Goal: Information Seeking & Learning: Check status

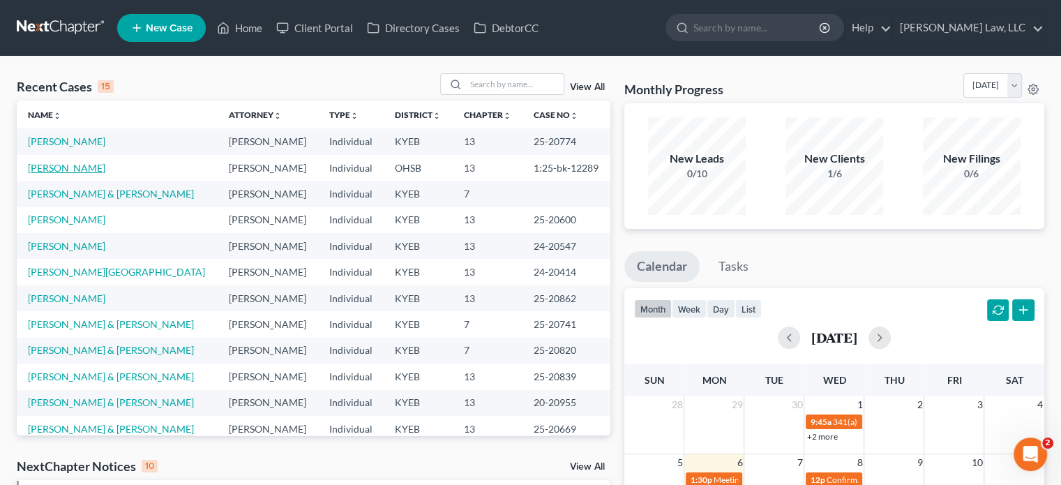
click at [59, 171] on link "[PERSON_NAME]" at bounding box center [66, 168] width 77 height 12
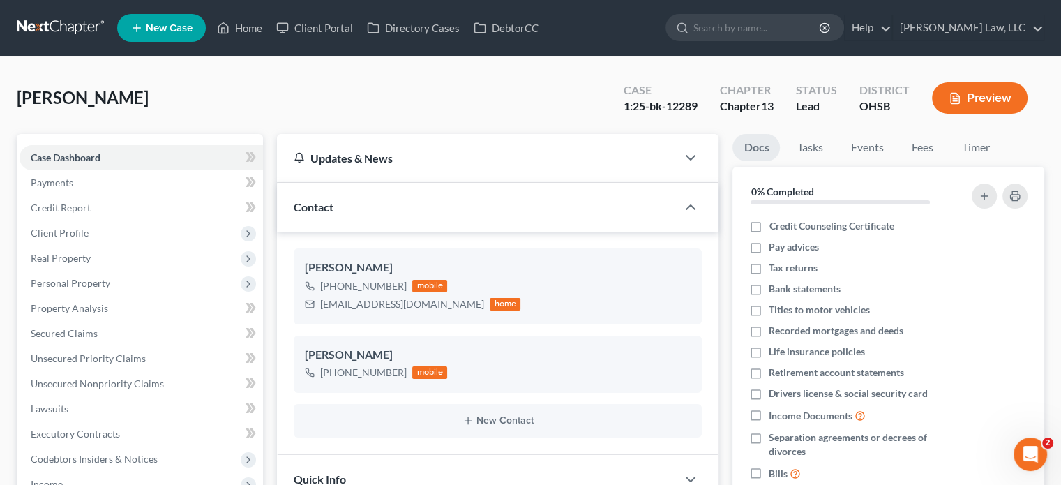
scroll to position [298, 0]
click at [856, 146] on link "Events" at bounding box center [866, 147] width 55 height 27
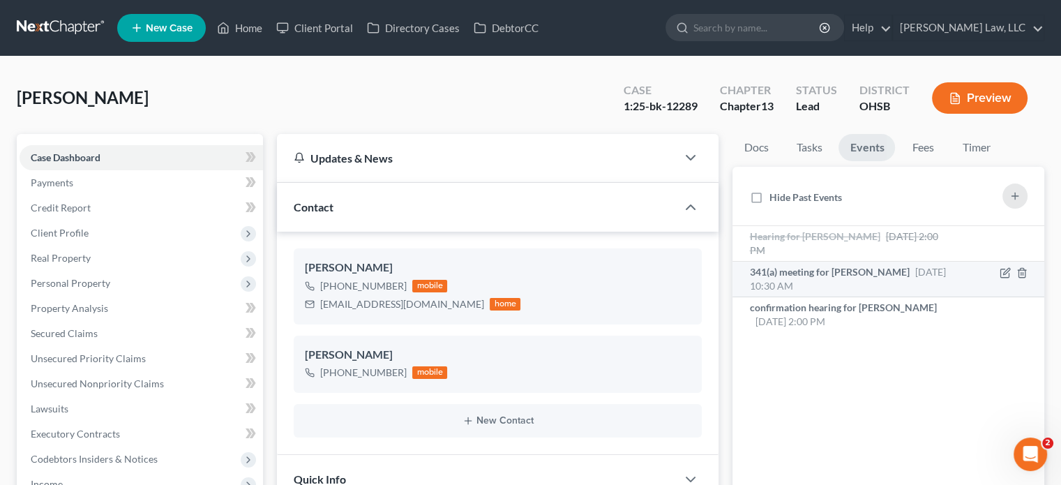
click at [906, 281] on div "341(a) meeting for [PERSON_NAME] [DATE] 10:30 AM" at bounding box center [851, 279] width 205 height 28
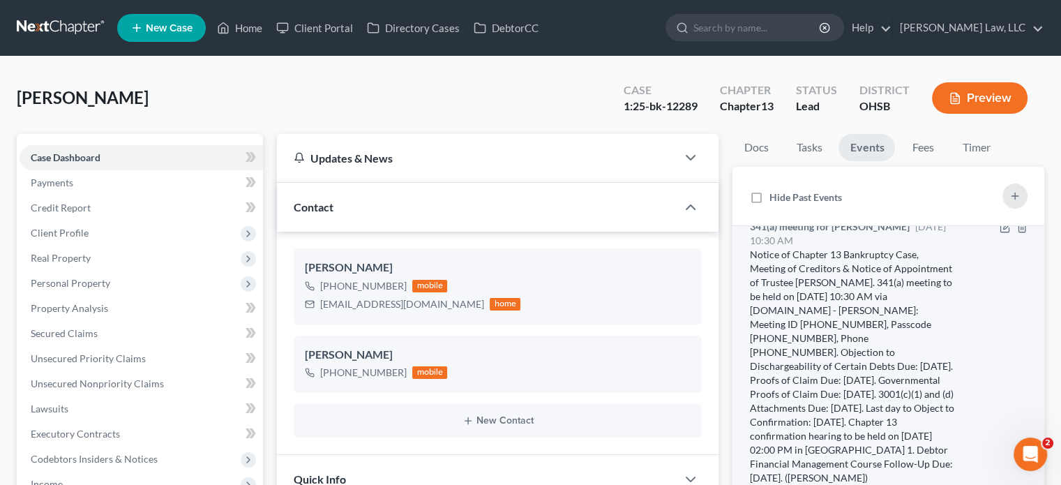
scroll to position [70, 0]
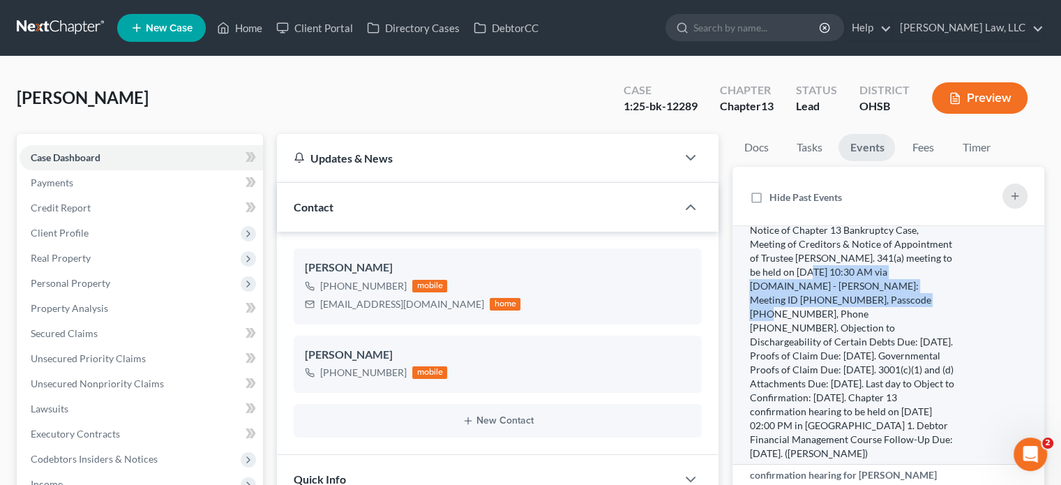
drag, startPoint x: 872, startPoint y: 271, endPoint x: 911, endPoint y: 302, distance: 50.1
click at [911, 302] on div "Notice of Chapter 13 Bankruptcy Case, Meeting of Creditors & Notice of Appointm…" at bounding box center [851, 341] width 205 height 237
copy div "[DATE] 10:30 AM via [DOMAIN_NAME] - [PERSON_NAME]: Meeting ID [PHONE_NUMBER], P…"
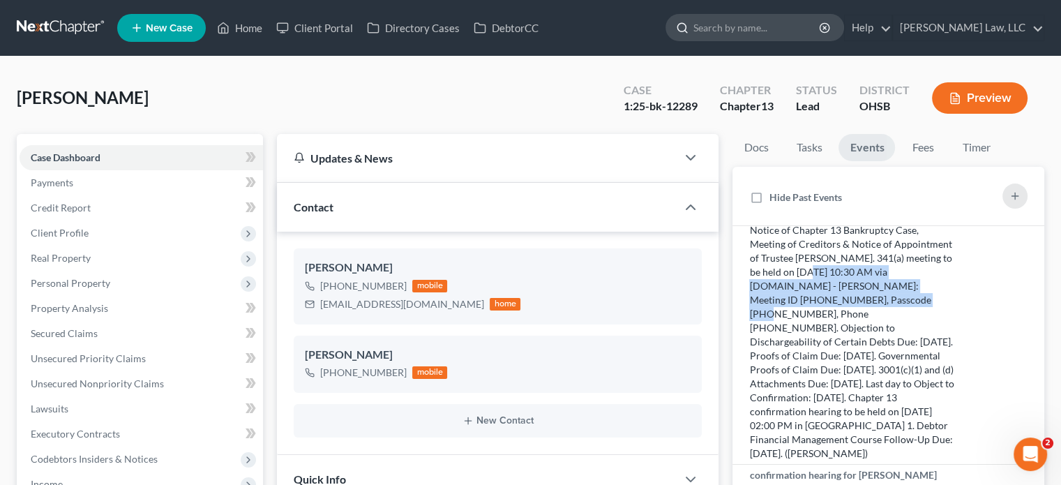
click at [743, 33] on input "search" at bounding box center [757, 28] width 128 height 26
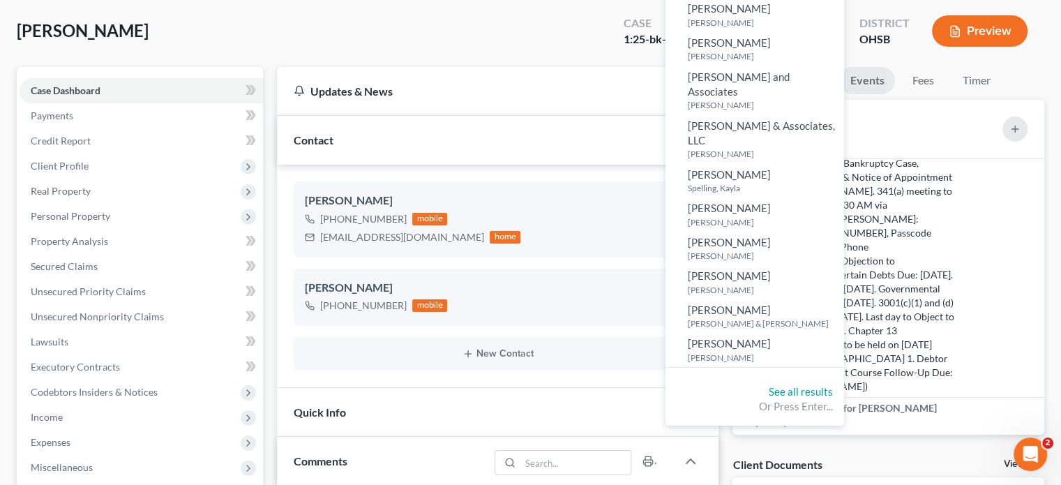
scroll to position [0, 0]
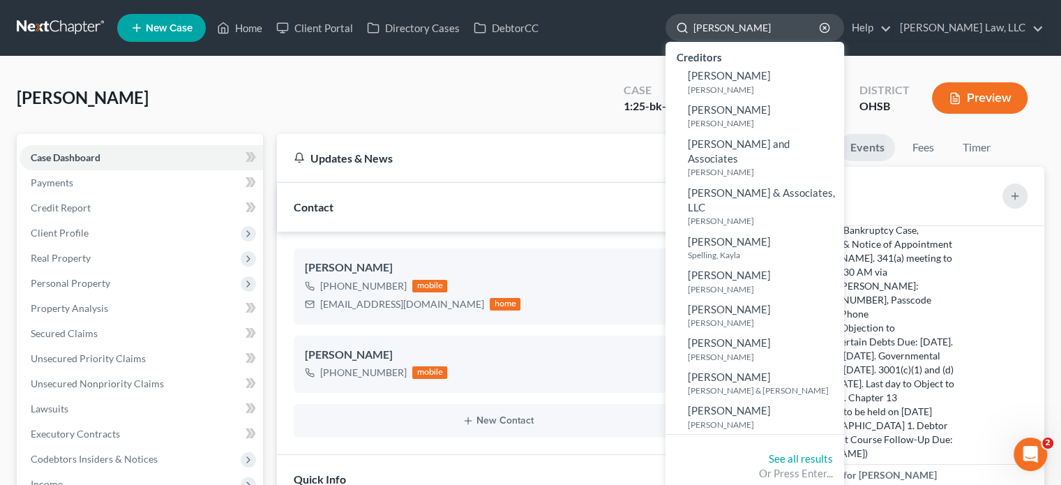
click at [708, 33] on input "[PERSON_NAME]" at bounding box center [757, 28] width 128 height 26
type input "[PERSON_NAME]"
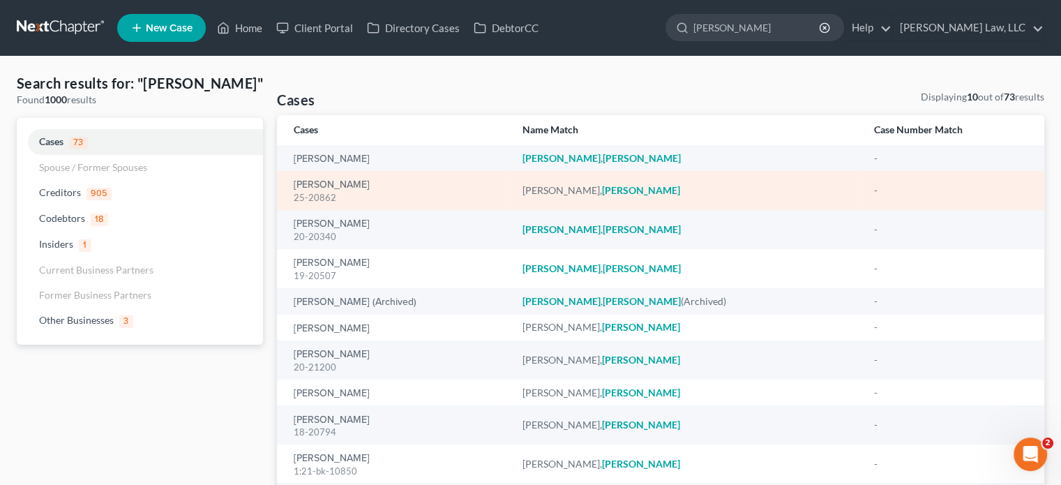
click at [323, 195] on div "25-20862" at bounding box center [397, 197] width 206 height 13
click at [324, 176] on td "[PERSON_NAME] 25-20862" at bounding box center [394, 190] width 234 height 39
click at [326, 185] on link "[PERSON_NAME]" at bounding box center [332, 185] width 76 height 10
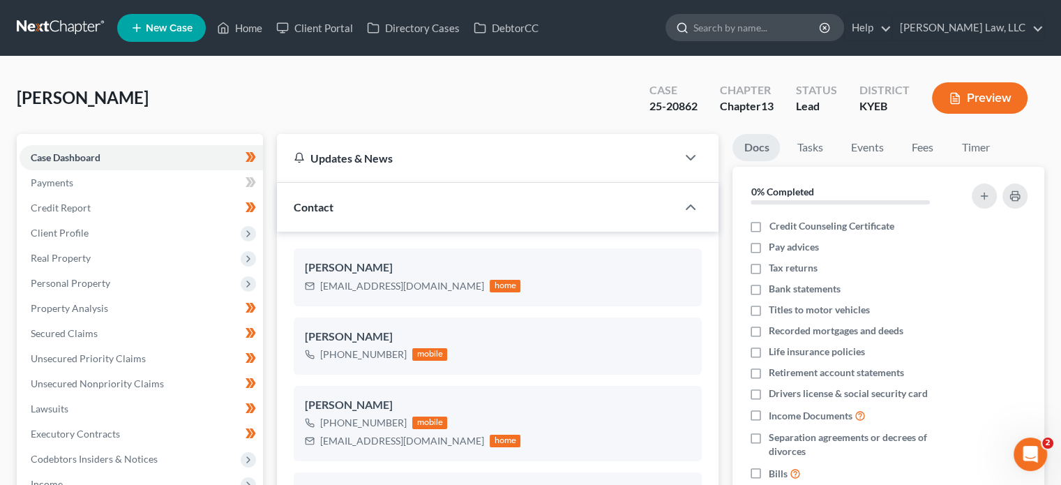
click at [765, 39] on input "search" at bounding box center [757, 28] width 128 height 26
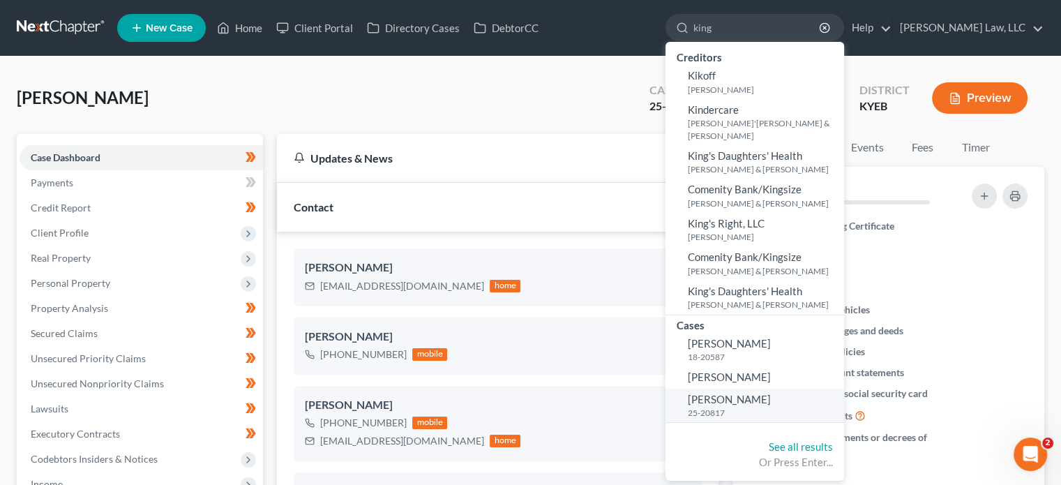
type input "king"
click at [722, 408] on small "25-20817" at bounding box center [763, 413] width 153 height 12
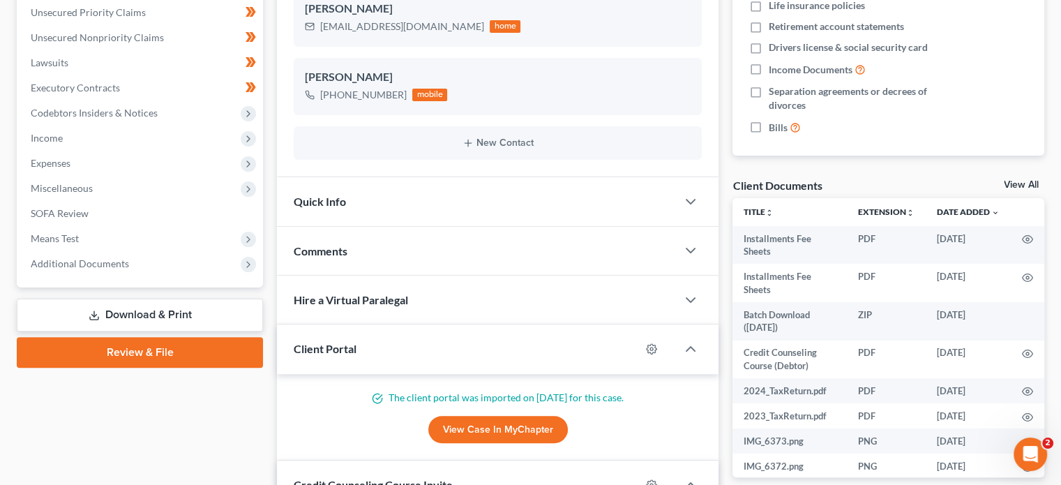
scroll to position [349, 0]
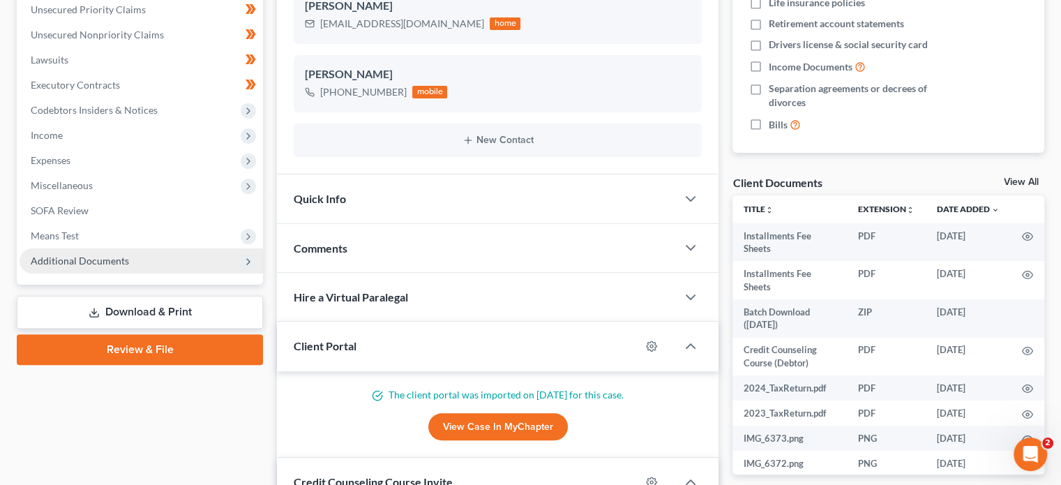
click at [82, 258] on span "Additional Documents" at bounding box center [80, 260] width 98 height 12
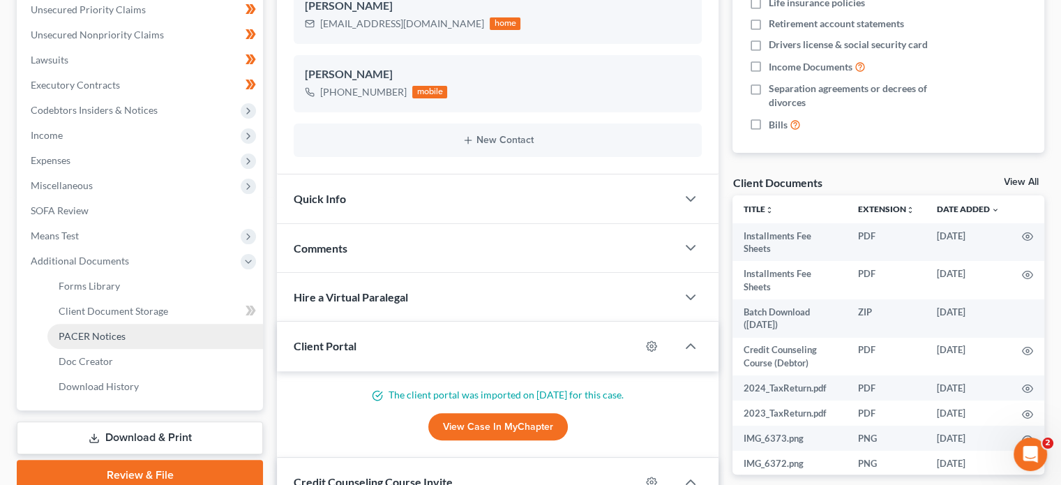
click at [86, 333] on span "PACER Notices" at bounding box center [92, 336] width 67 height 12
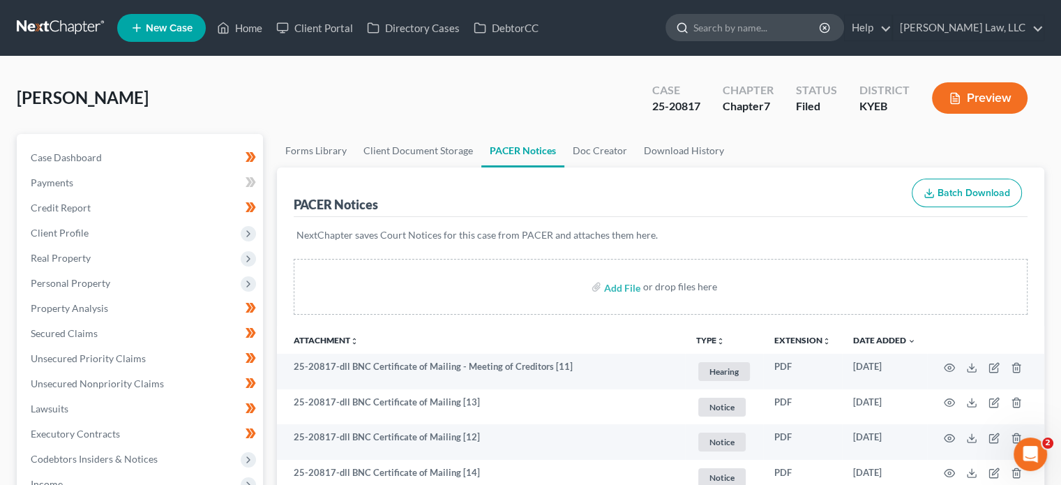
click at [744, 22] on input "search" at bounding box center [757, 28] width 128 height 26
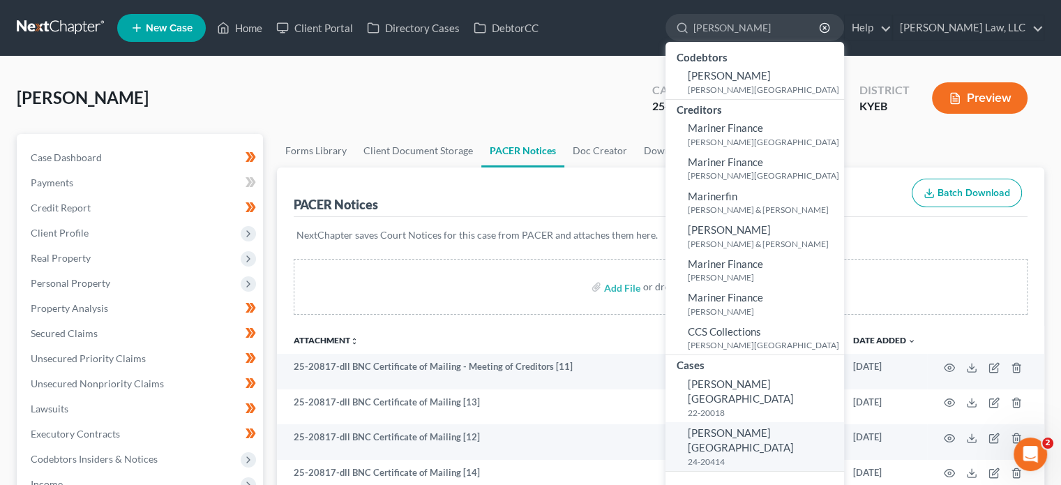
type input "[PERSON_NAME]"
click at [731, 426] on span "[PERSON_NAME][GEOGRAPHIC_DATA]" at bounding box center [740, 439] width 106 height 27
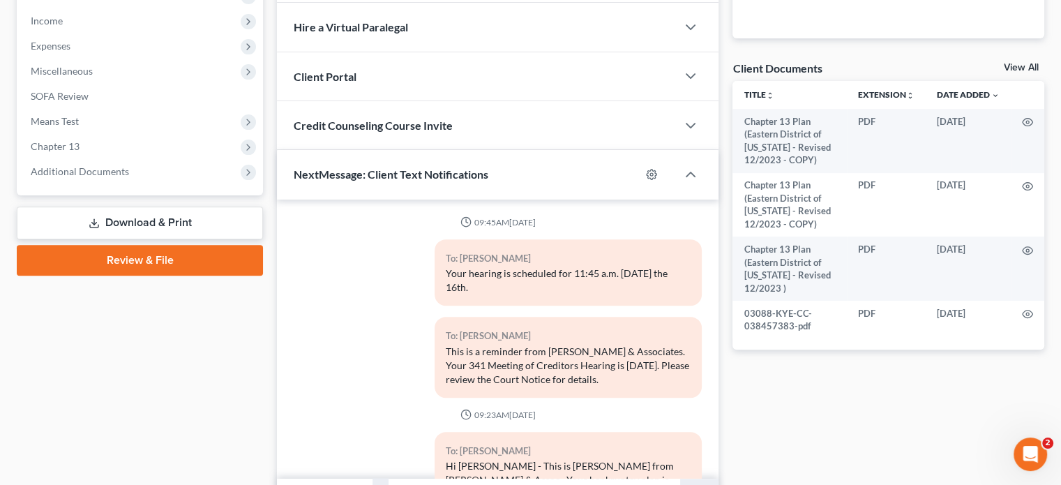
scroll to position [488, 0]
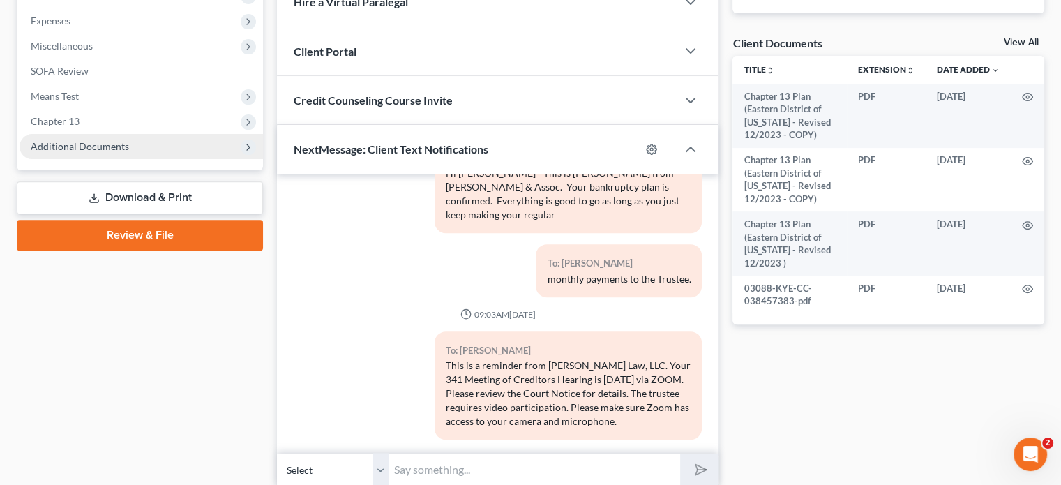
click at [102, 150] on span "Additional Documents" at bounding box center [80, 146] width 98 height 12
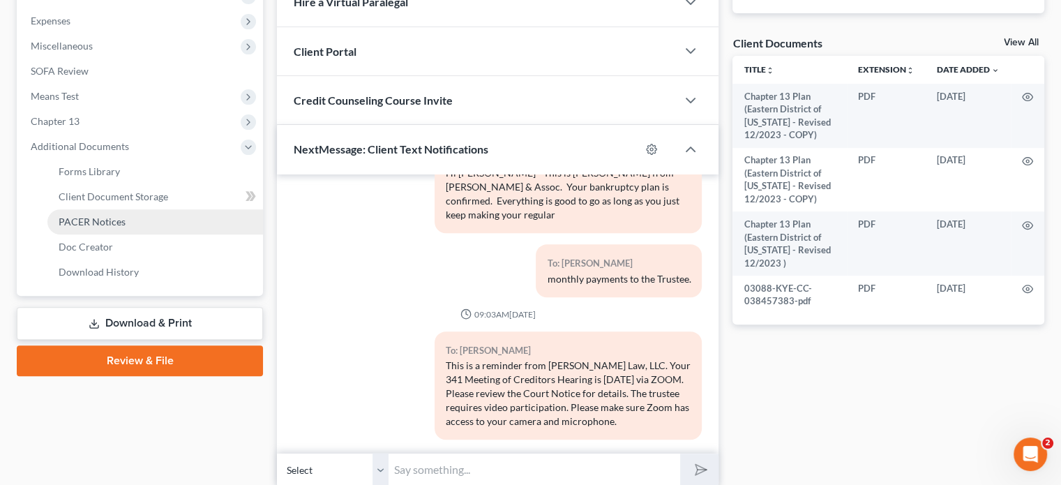
click at [91, 225] on span "PACER Notices" at bounding box center [92, 221] width 67 height 12
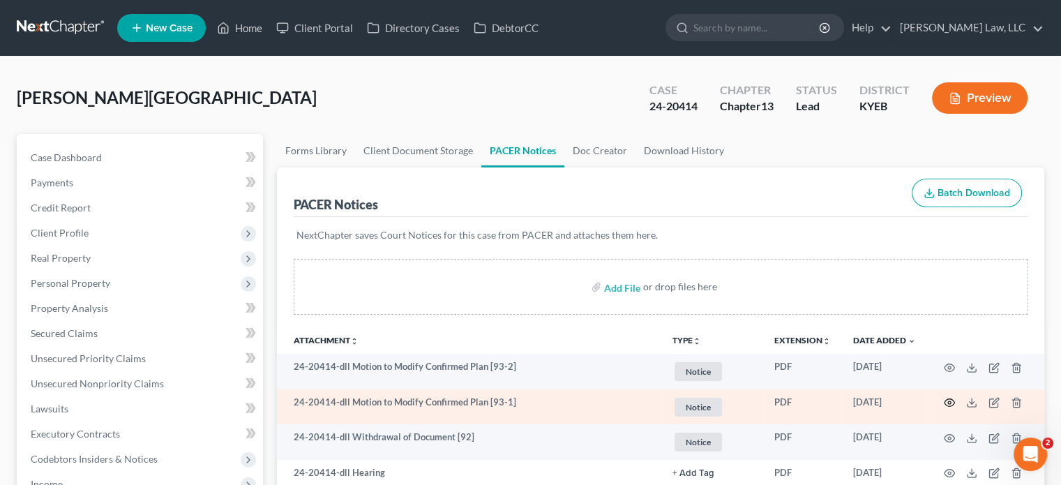
click at [943, 400] on icon "button" at bounding box center [948, 402] width 11 height 11
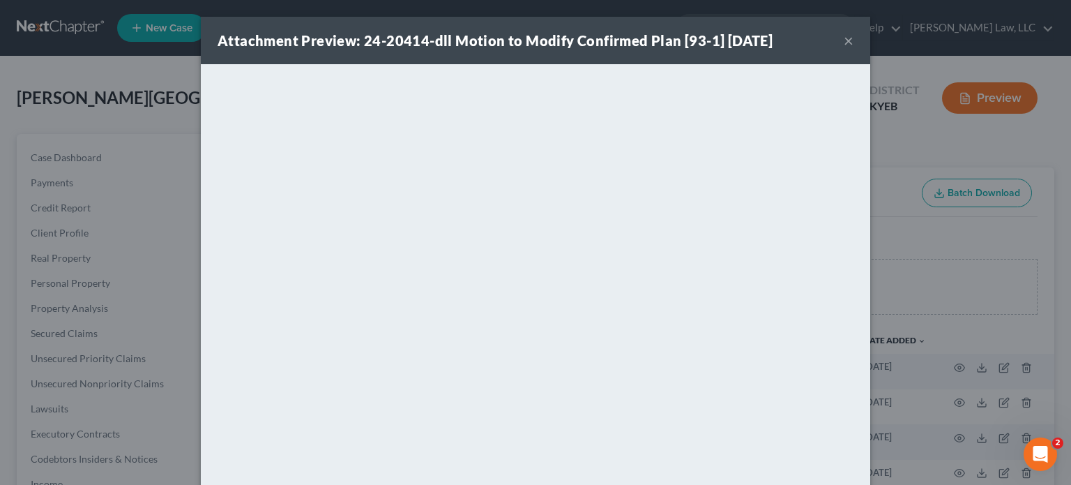
click at [844, 44] on button "×" at bounding box center [849, 40] width 10 height 17
